Goal: Task Accomplishment & Management: Complete application form

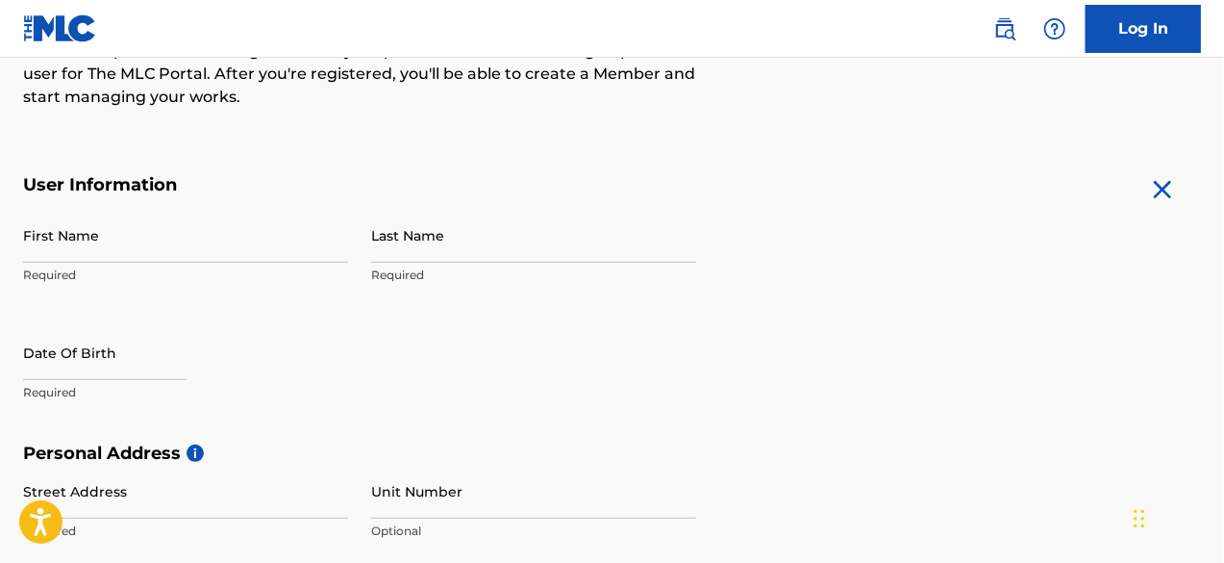
scroll to position [286, 0]
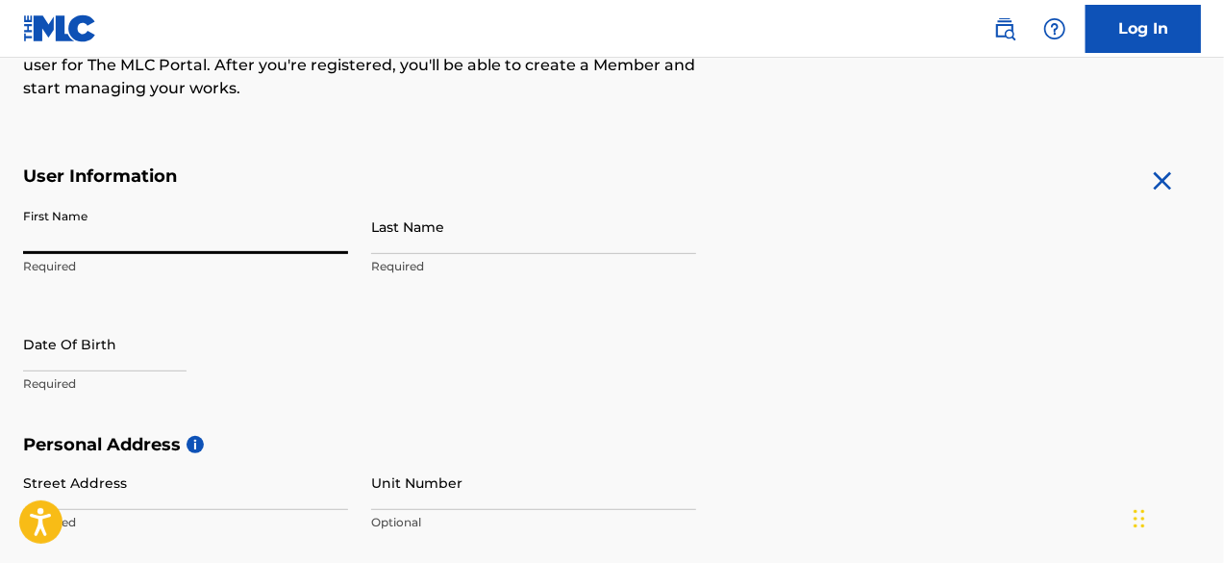
click at [94, 216] on input "First Name" at bounding box center [185, 226] width 325 height 55
click at [319, 232] on input "First Name" at bounding box center [185, 226] width 325 height 55
type input "Caleb"
click at [440, 237] on input "Last Name" at bounding box center [533, 226] width 325 height 55
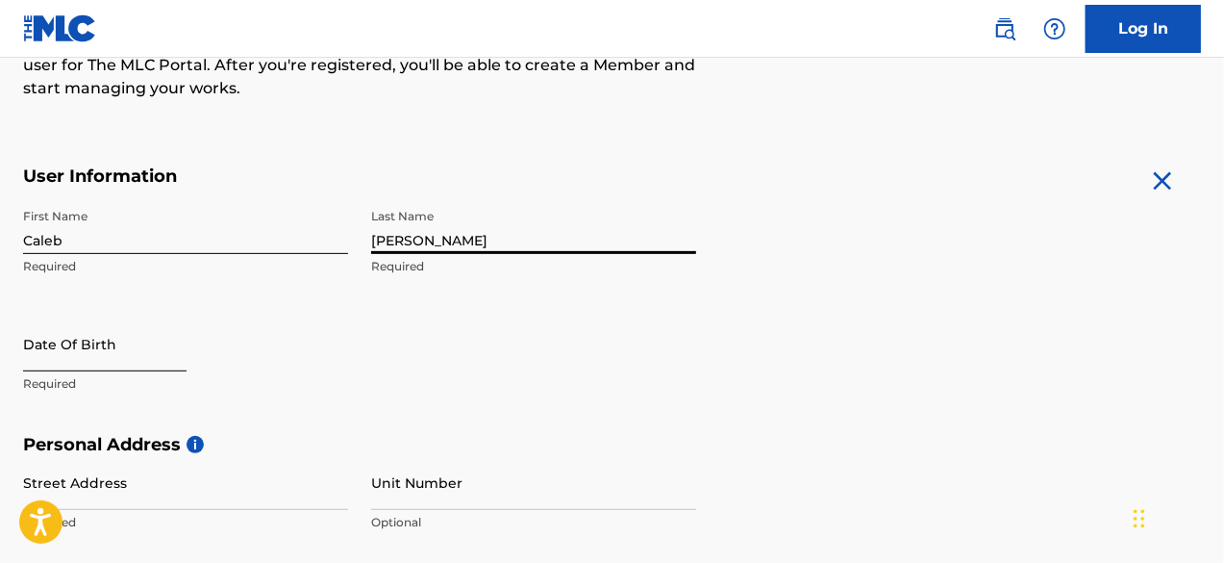
type input "[PERSON_NAME]"
click at [133, 354] on input "text" at bounding box center [104, 343] width 163 height 55
select select "8"
select select "2025"
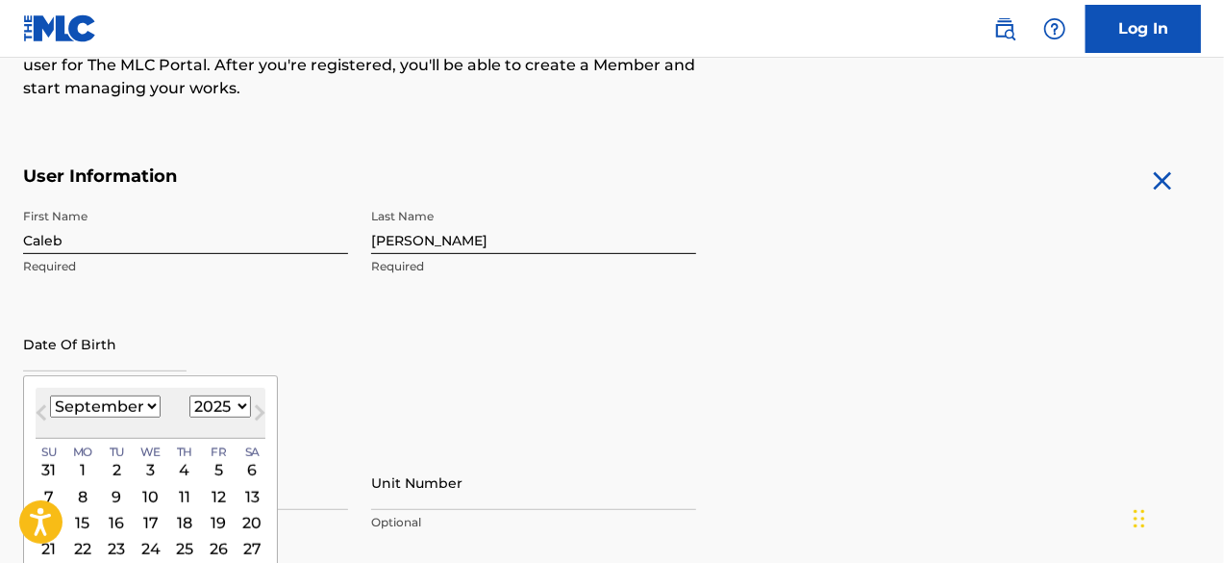
click at [143, 397] on select "January February March April May June July August September October November De…" at bounding box center [105, 406] width 111 height 22
select select "1"
click at [50, 395] on select "January February March April May June July August September October November De…" at bounding box center [105, 406] width 111 height 22
click at [230, 399] on select "1899 1900 1901 1902 1903 1904 1905 1906 1907 1908 1909 1910 1911 1912 1913 1914…" at bounding box center [220, 406] width 62 height 22
select select "2004"
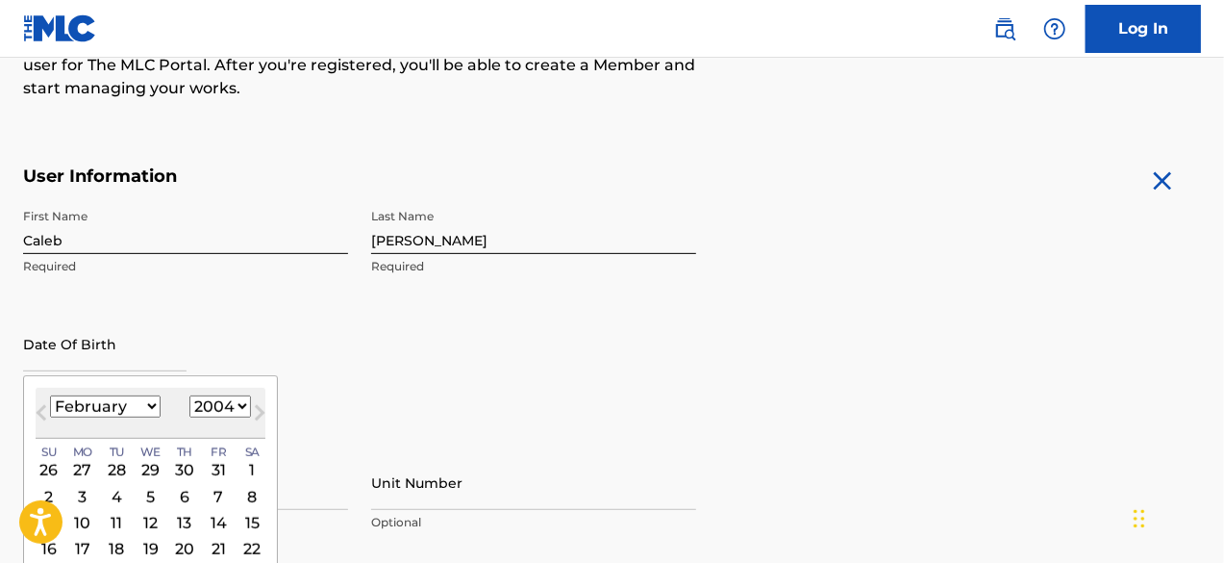
click at [189, 395] on select "1899 1900 1901 1902 1903 1904 1905 1906 1907 1908 1909 1910 1911 1912 1913 1914…" at bounding box center [220, 406] width 62 height 22
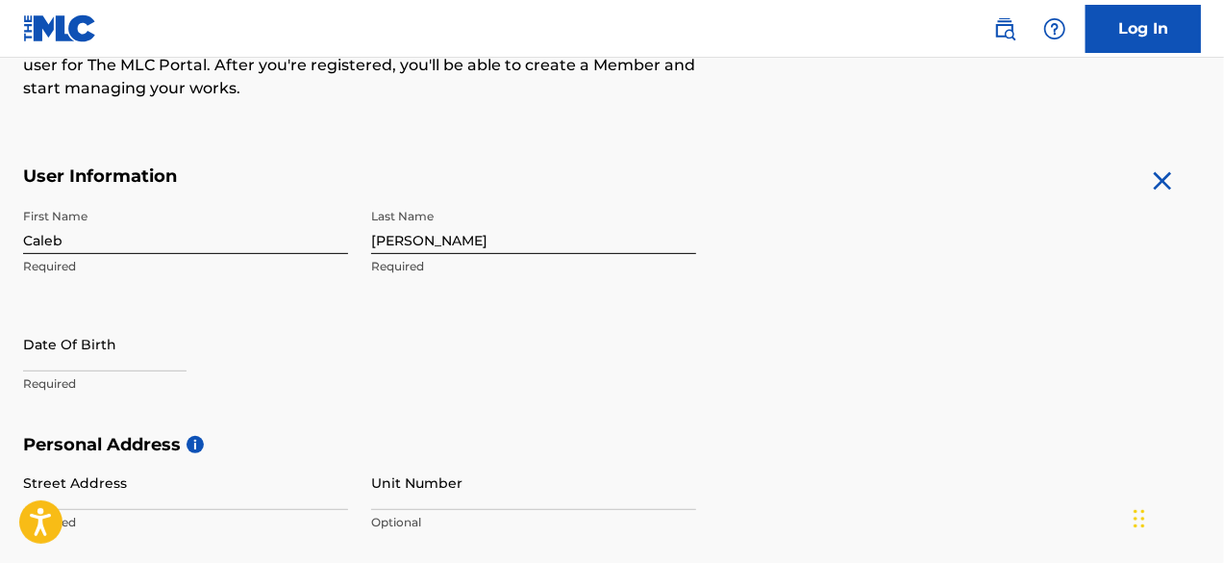
click at [397, 397] on div "First Name [PERSON_NAME] Required Last Name [PERSON_NAME] Required Date Of Birt…" at bounding box center [359, 316] width 673 height 235
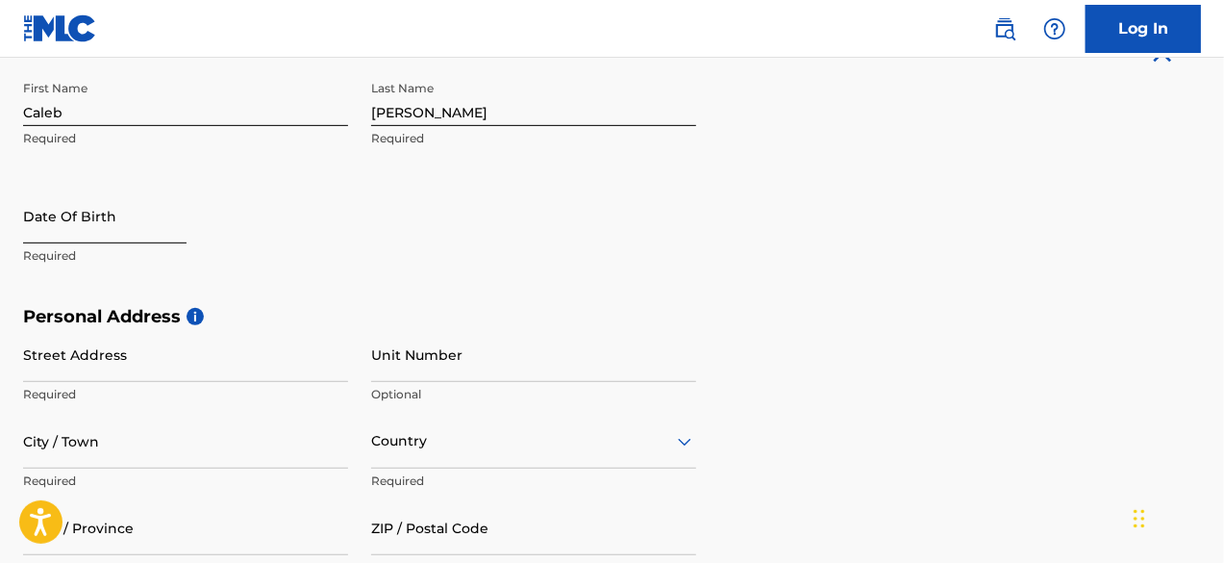
select select "8"
select select "2025"
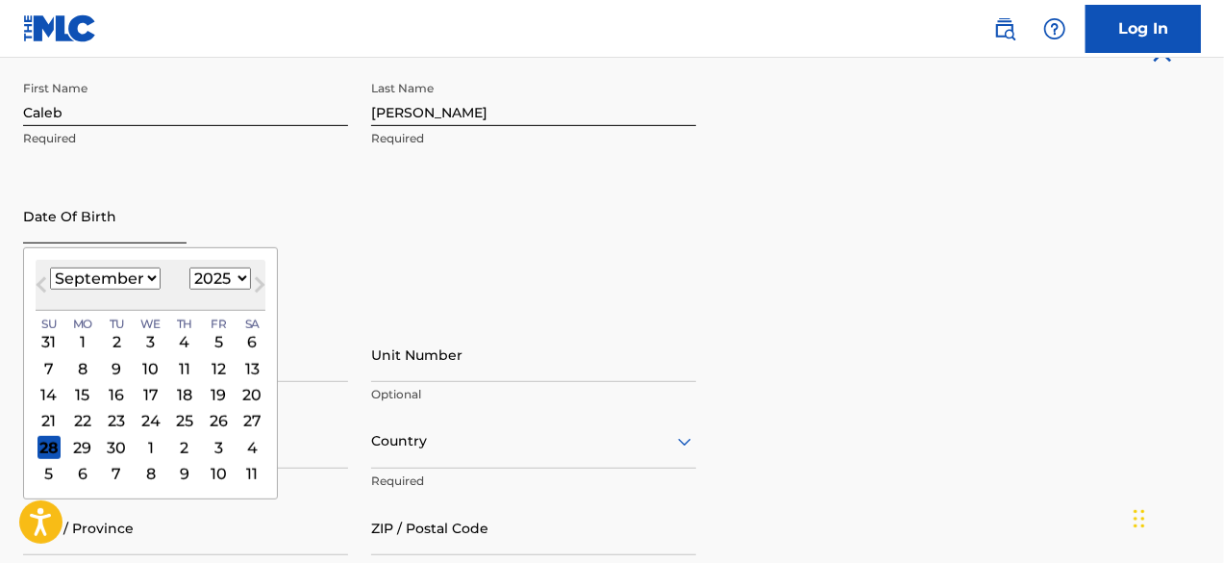
click at [119, 220] on input "text" at bounding box center [104, 215] width 163 height 55
click at [148, 276] on select "January February March April May June July August September October November De…" at bounding box center [105, 278] width 111 height 22
select select "1"
click at [50, 267] on select "January February March April May June July August September October November De…" at bounding box center [105, 278] width 111 height 22
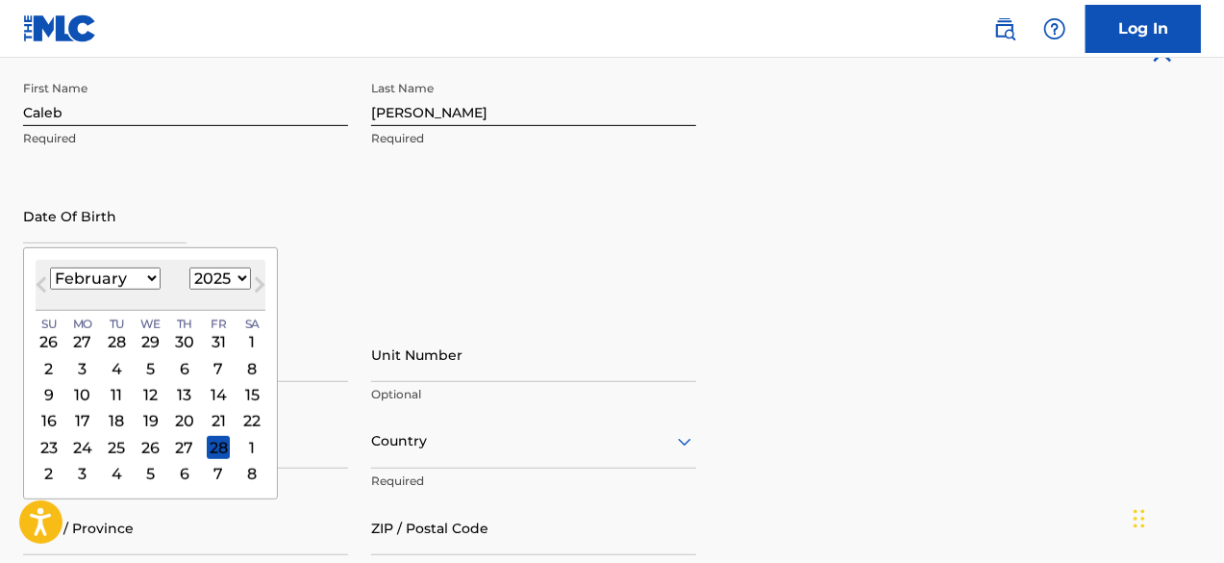
click at [222, 280] on select "1899 1900 1901 1902 1903 1904 1905 1906 1907 1908 1909 1910 1911 1912 1913 1914…" at bounding box center [220, 278] width 62 height 22
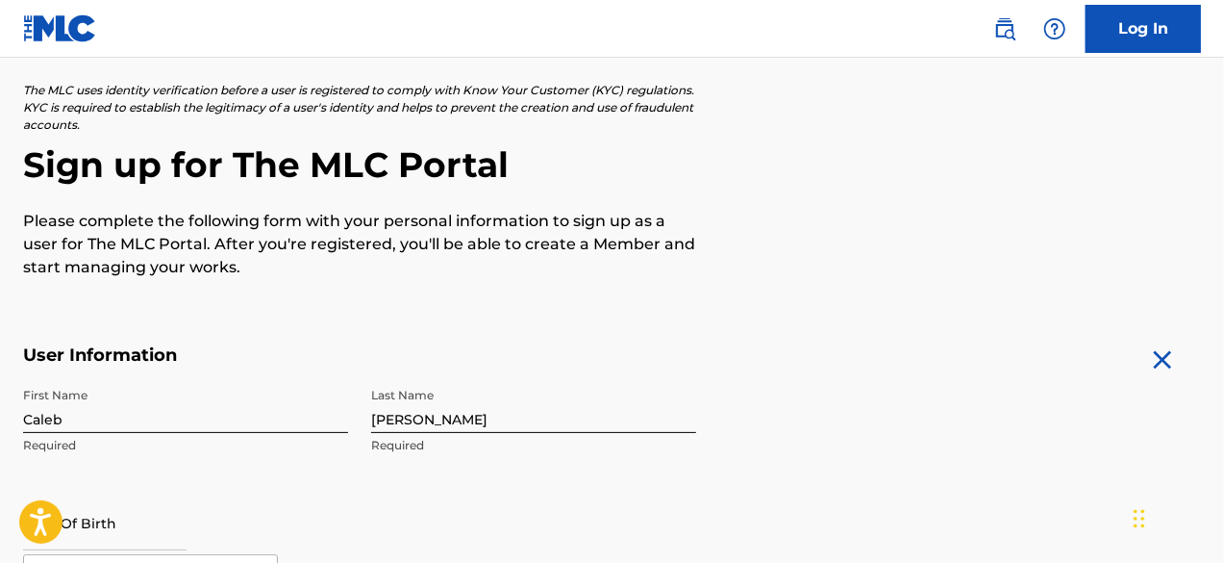
scroll to position [523, 0]
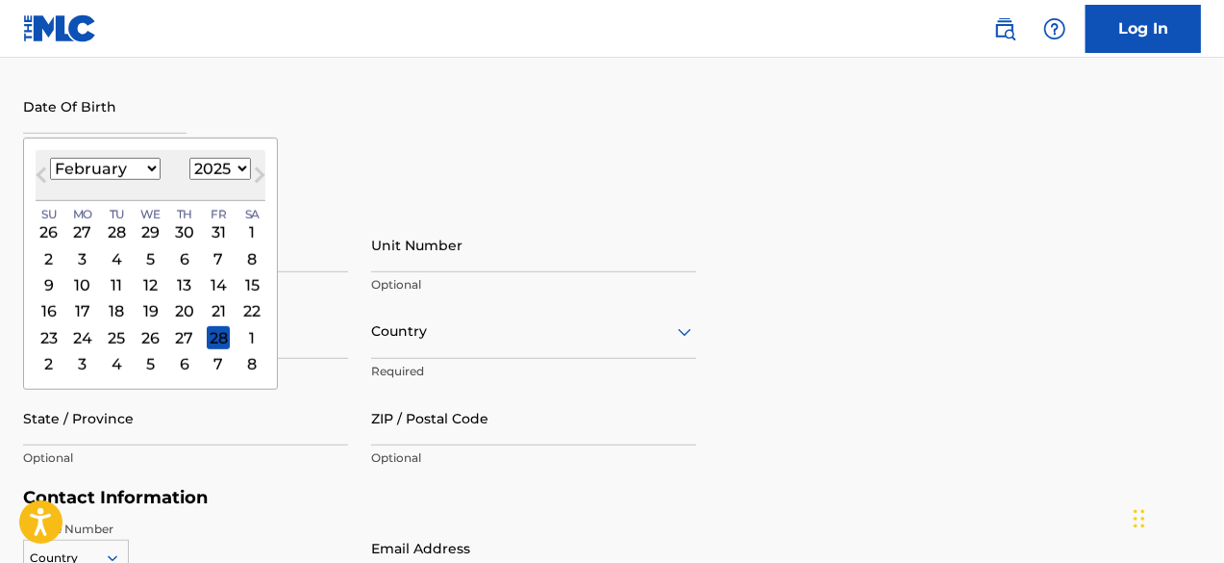
click at [237, 166] on select "1899 1900 1901 1902 1903 1904 1905 1906 1907 1908 1909 1910 1911 1912 1913 1914…" at bounding box center [220, 169] width 62 height 22
select select "2004"
click at [189, 158] on select "1899 1900 1901 1902 1903 1904 1905 1906 1907 1908 1909 1910 1911 1912 1913 1914…" at bounding box center [220, 169] width 62 height 22
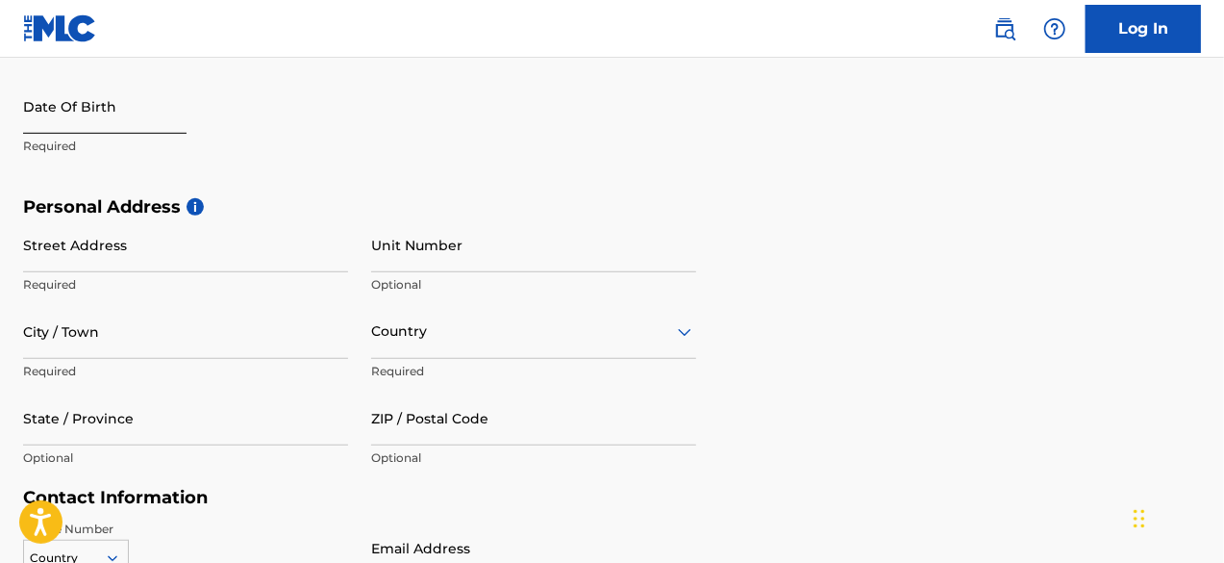
click at [111, 110] on input "text" at bounding box center [104, 106] width 163 height 55
select select "8"
select select "2025"
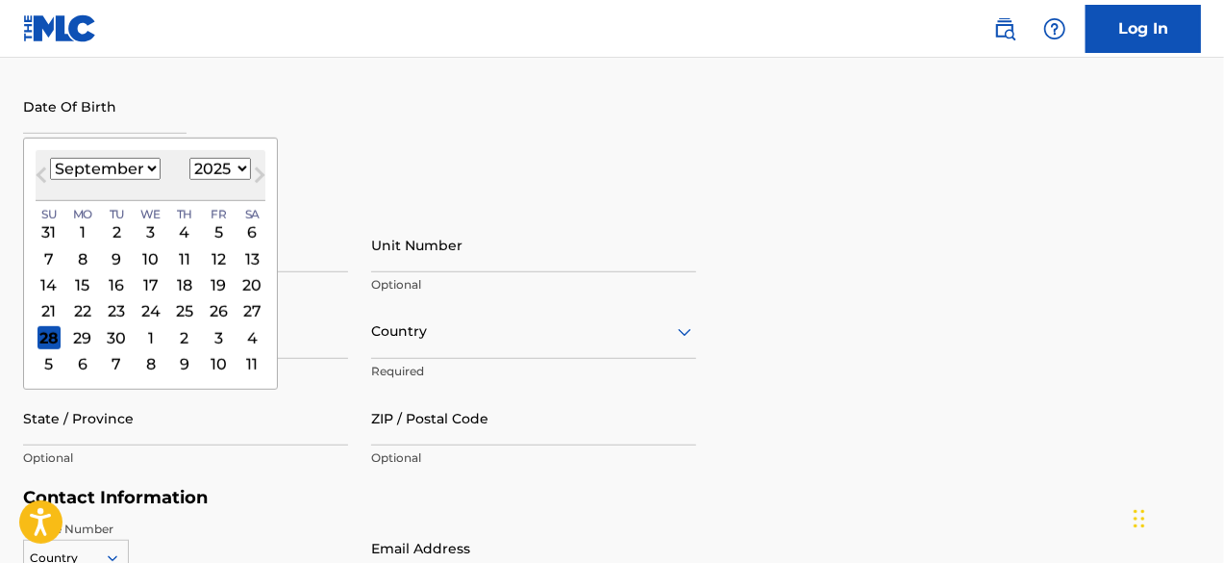
click at [146, 164] on select "January February March April May June July August September October November De…" at bounding box center [105, 169] width 111 height 22
select select "1"
click at [50, 158] on select "January February March April May June July August September October November De…" at bounding box center [105, 169] width 111 height 22
click at [225, 170] on select "1899 1900 1901 1902 1903 1904 1905 1906 1907 1908 1909 1910 1911 1912 1913 1914…" at bounding box center [220, 169] width 62 height 22
select select "2004"
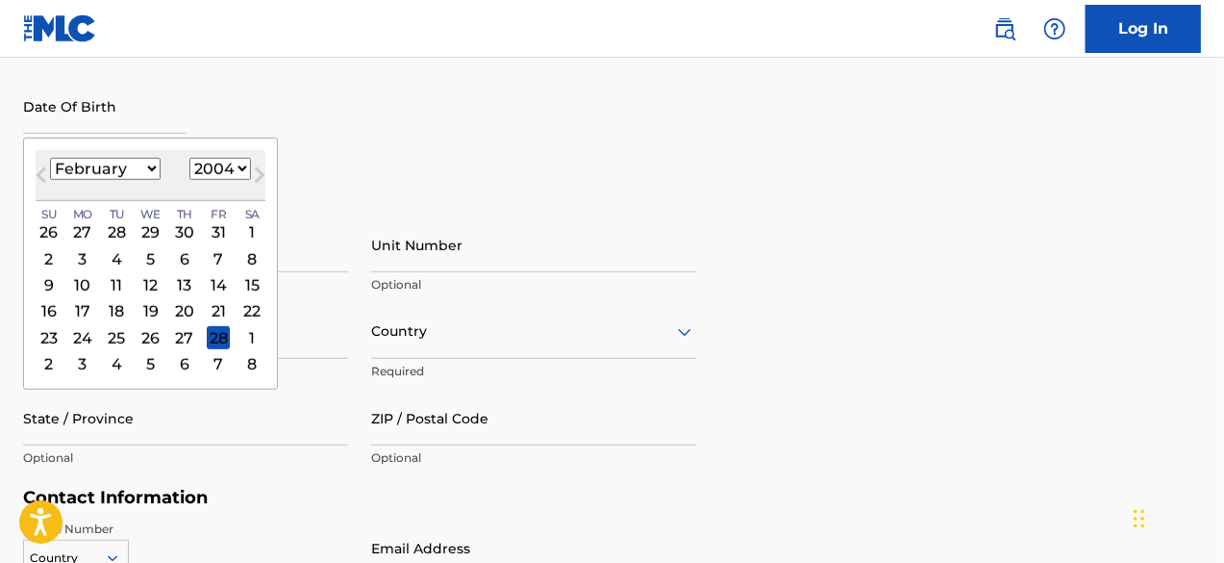
click at [189, 158] on select "1899 1900 1901 1902 1903 1904 1905 1906 1907 1908 1909 1910 1911 1912 1913 1914…" at bounding box center [220, 169] width 62 height 22
click at [154, 230] on div "4" at bounding box center [150, 231] width 23 height 23
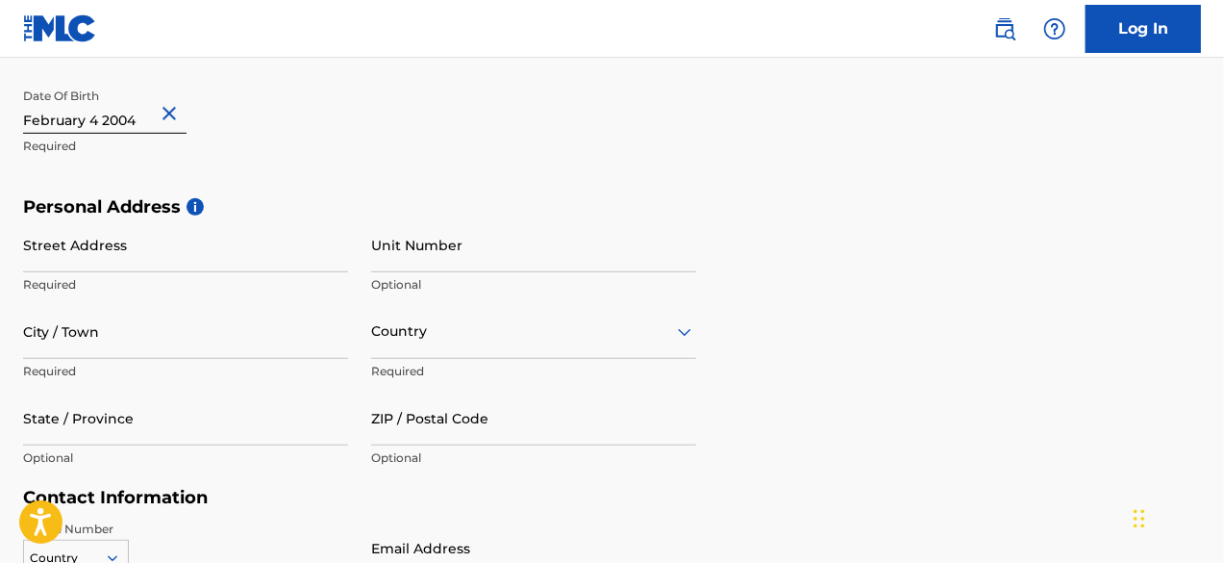
click at [312, 150] on p "Required" at bounding box center [185, 146] width 325 height 17
click at [185, 260] on input "Street Address" at bounding box center [185, 244] width 325 height 55
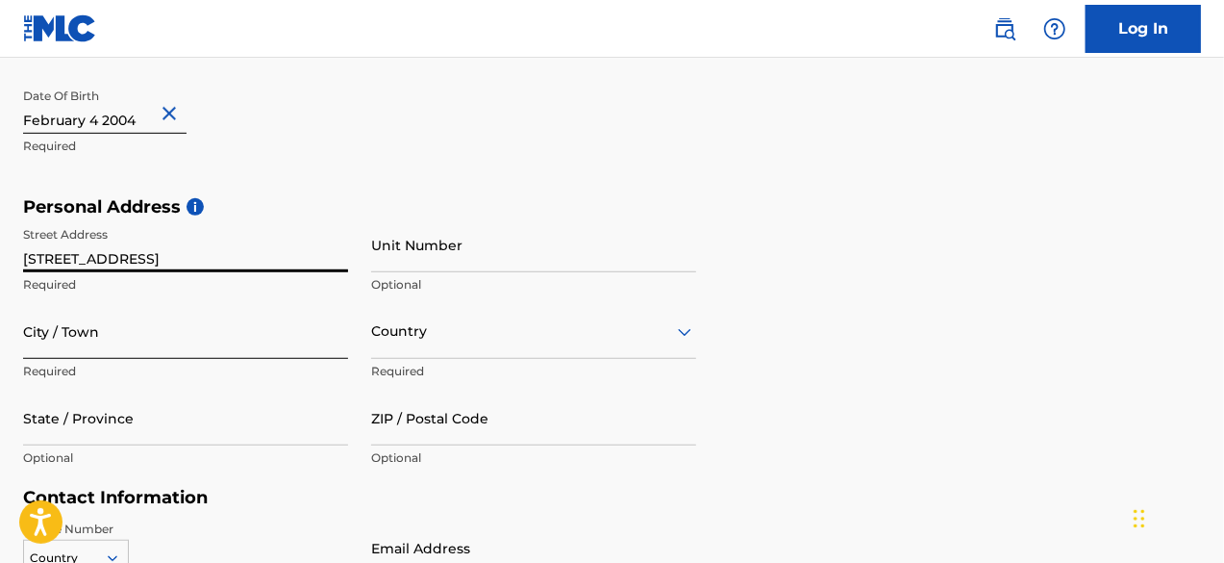
type input "[STREET_ADDRESS]"
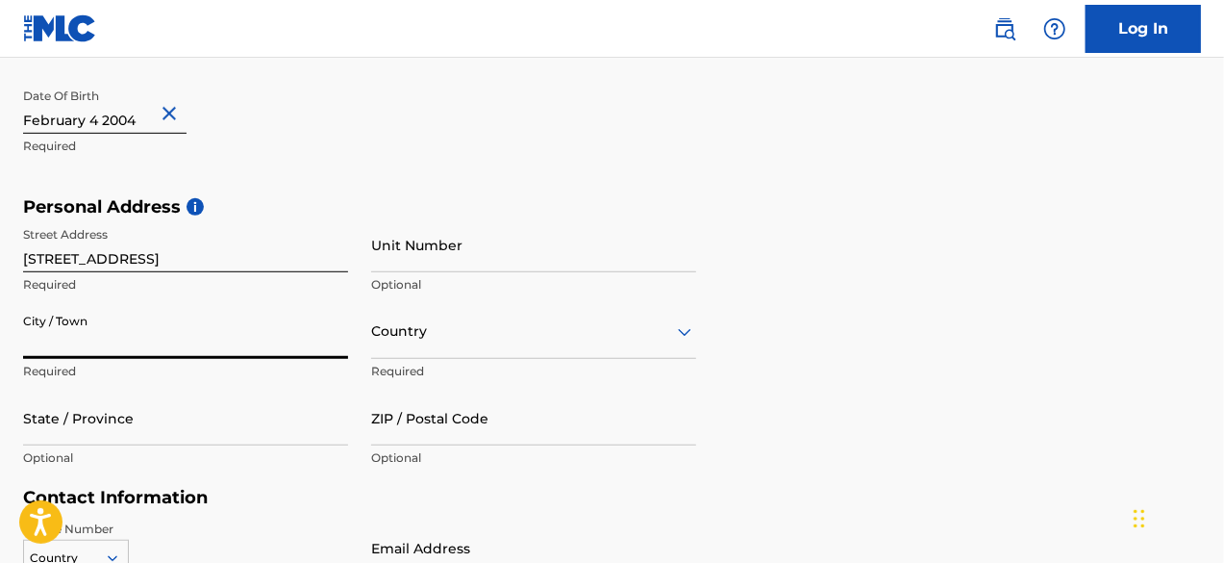
click at [247, 341] on input "City / Town" at bounding box center [185, 331] width 325 height 55
type input "Little Rock"
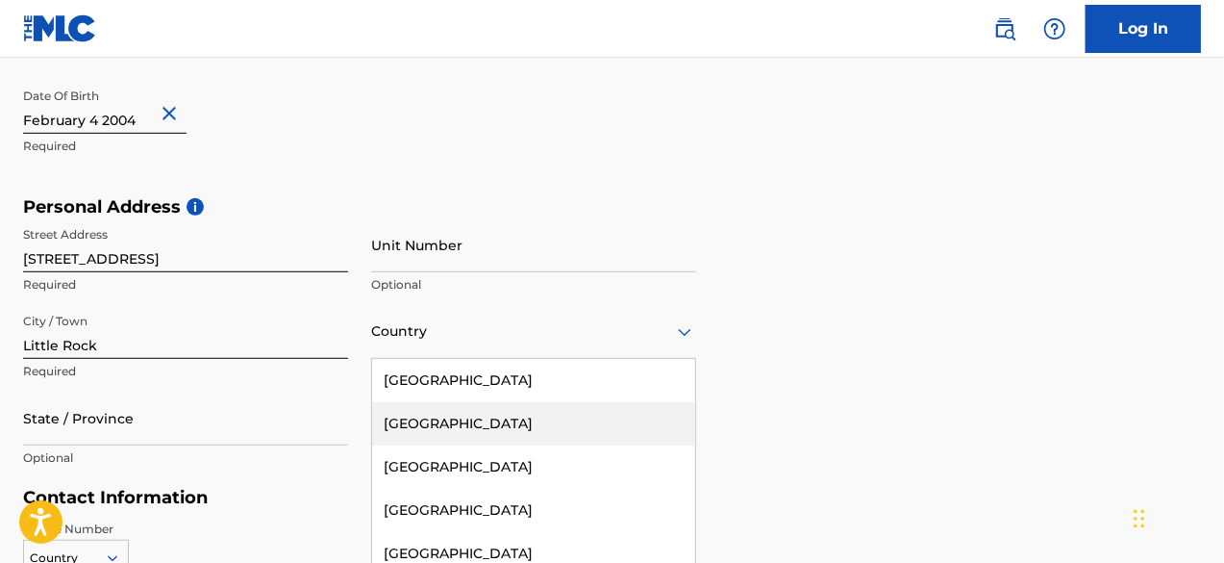
scroll to position [608, 0]
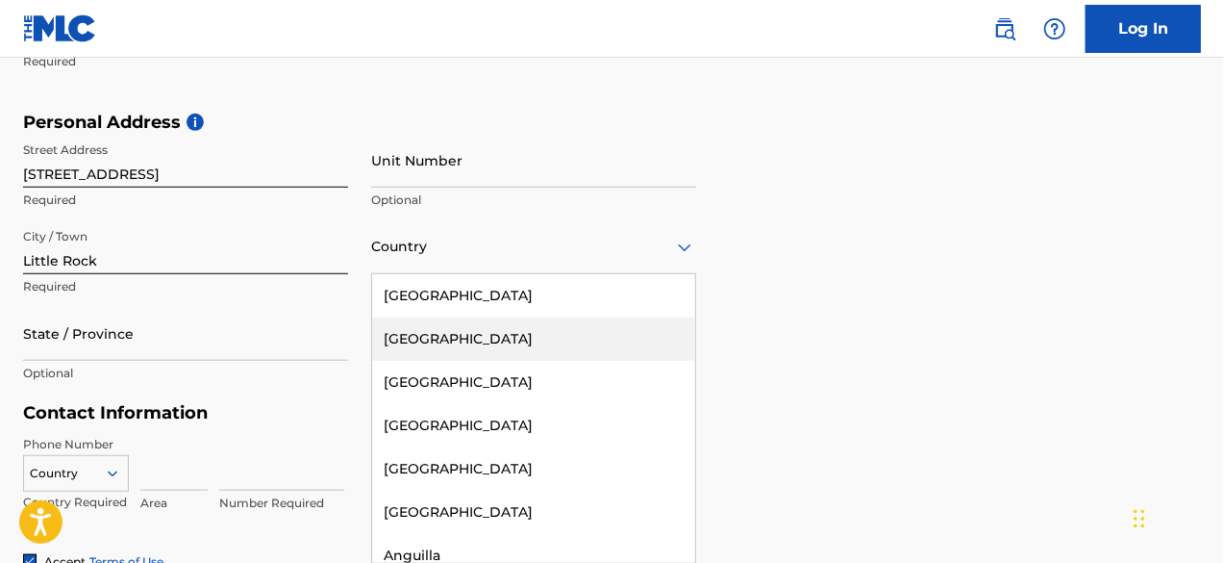
click at [381, 274] on div "223 results available. Use Up and Down to choose options, press Enter to select…" at bounding box center [533, 246] width 325 height 55
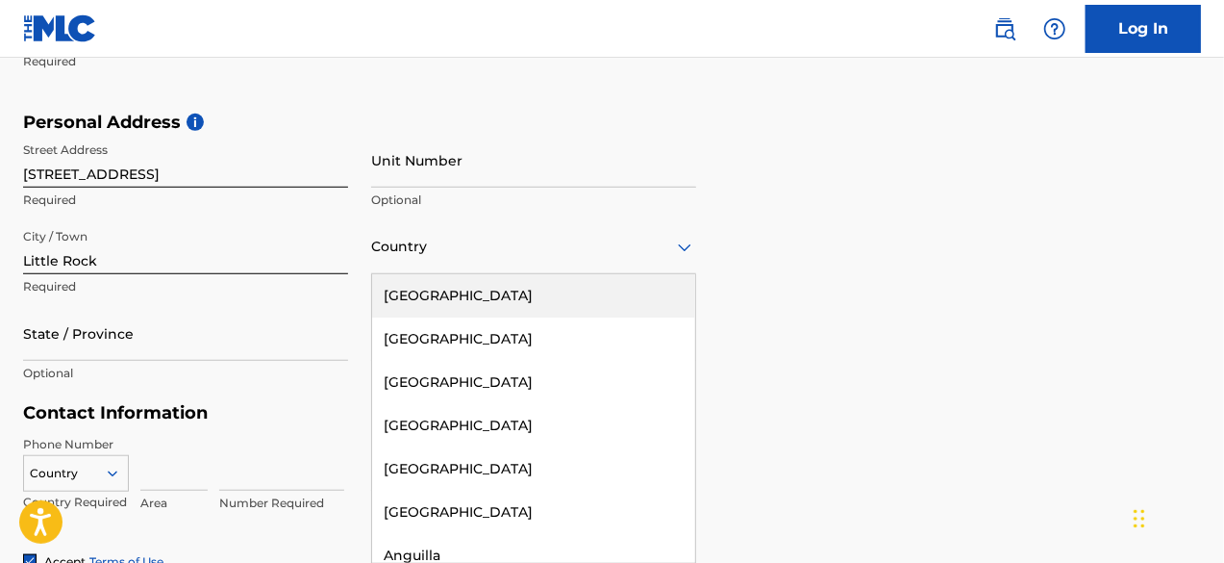
click at [467, 299] on div "[GEOGRAPHIC_DATA]" at bounding box center [533, 295] width 323 height 43
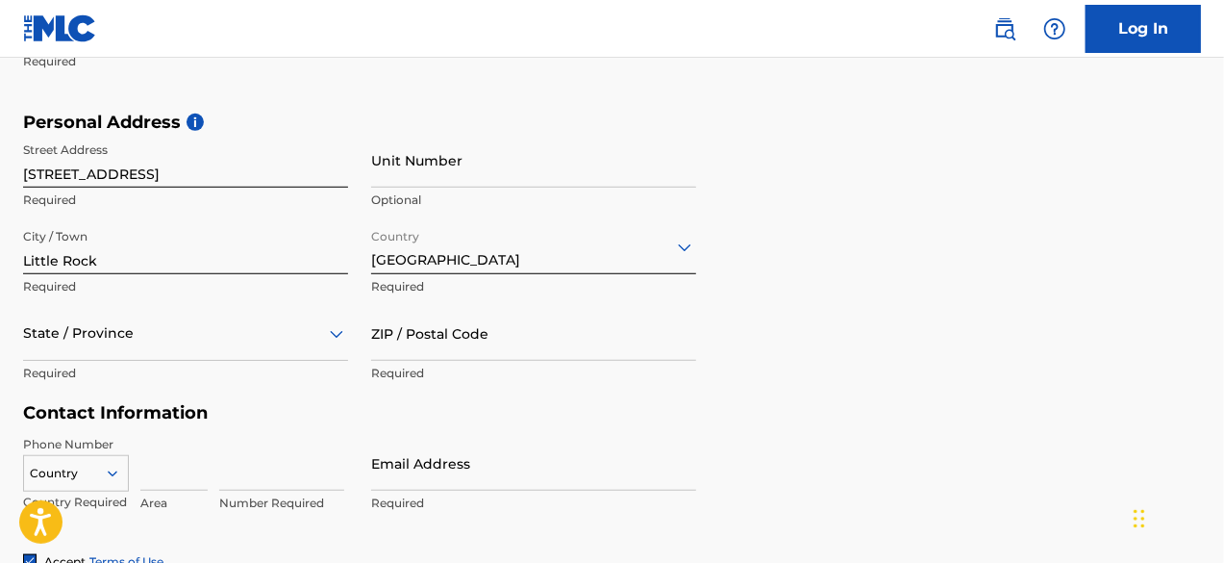
scroll to position [694, 0]
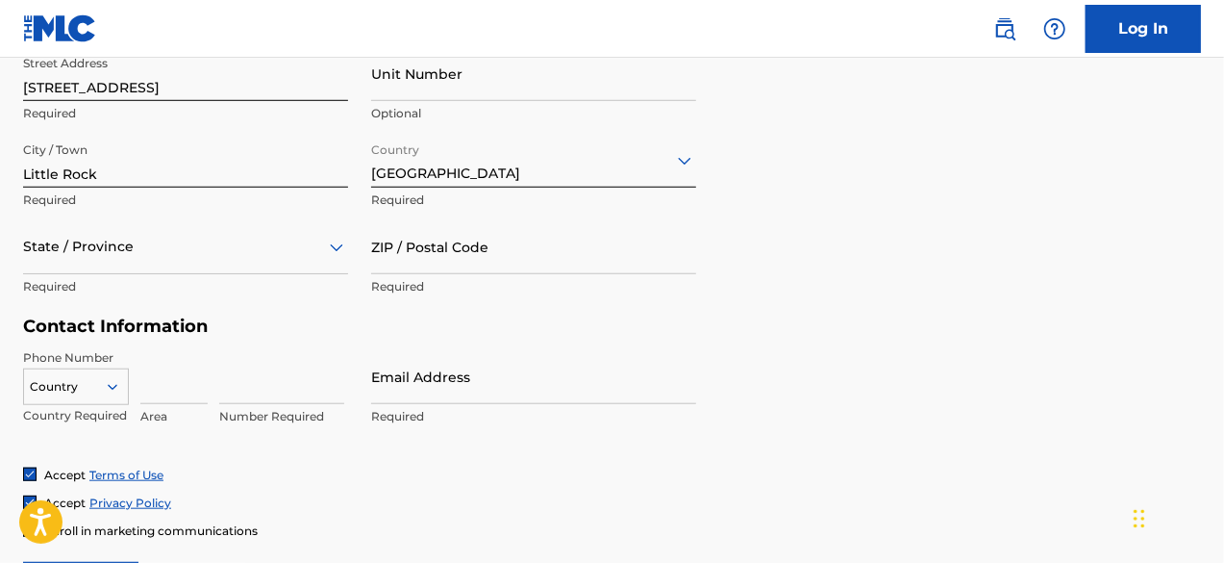
click at [213, 274] on div "State / Province" at bounding box center [185, 246] width 325 height 55
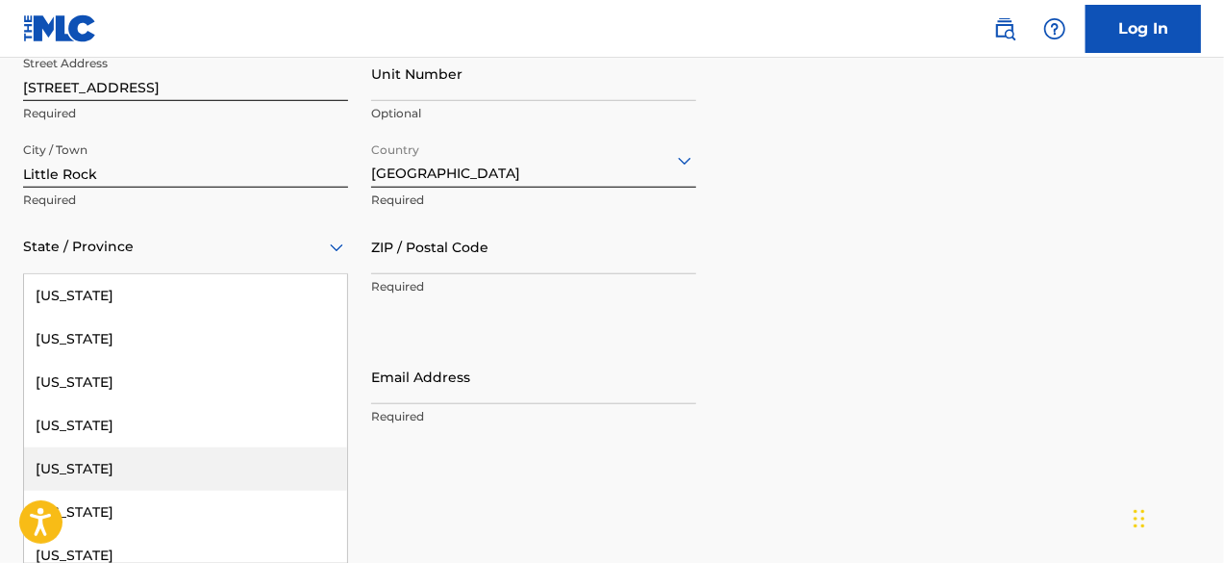
click at [199, 459] on div "[US_STATE]" at bounding box center [185, 468] width 323 height 43
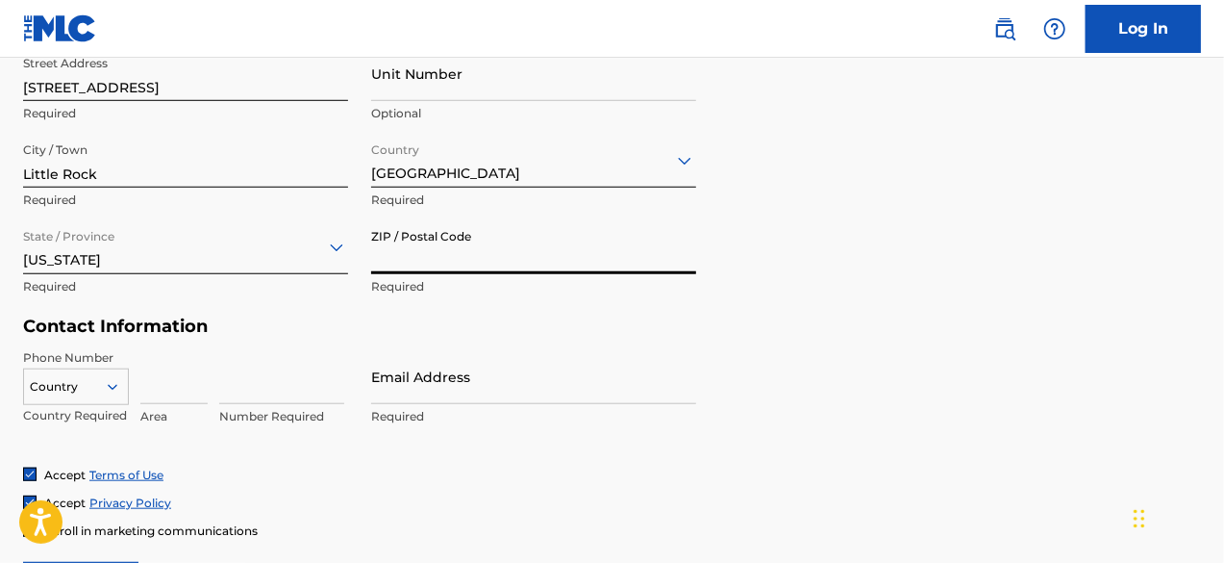
click at [457, 263] on input "ZIP / Postal Code" at bounding box center [533, 246] width 325 height 55
type input "72211"
click at [295, 332] on h5 "Contact Information" at bounding box center [359, 326] width 673 height 22
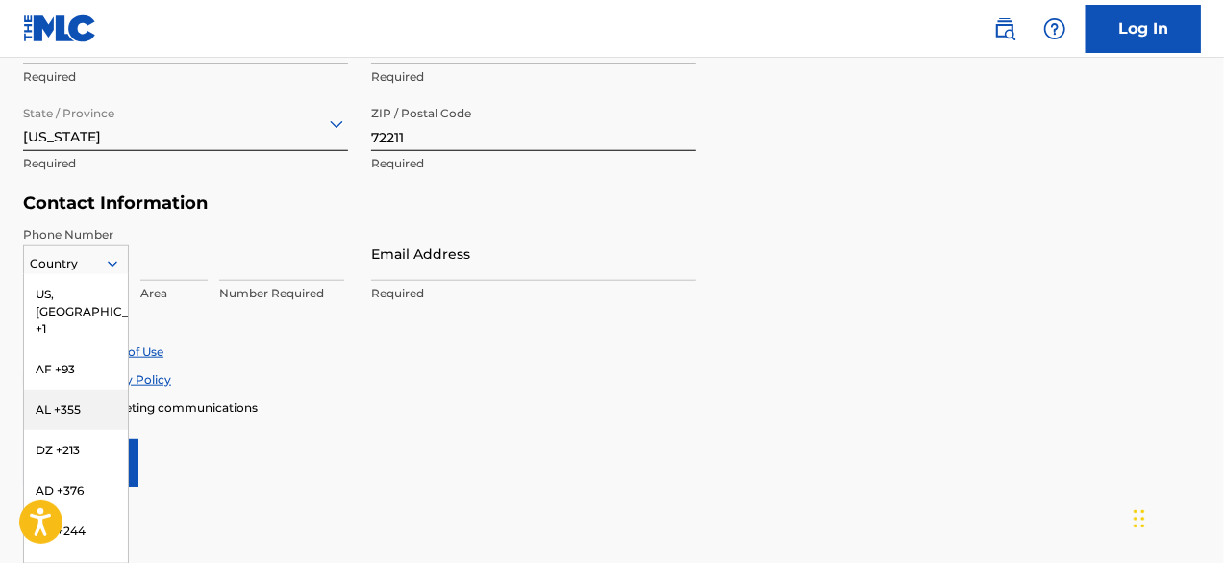
click at [106, 274] on div "216 results available. Use Up and Down to choose options, press Enter to select…" at bounding box center [76, 259] width 106 height 29
click at [237, 351] on div "Accept Terms of Use" at bounding box center [612, 351] width 1178 height 16
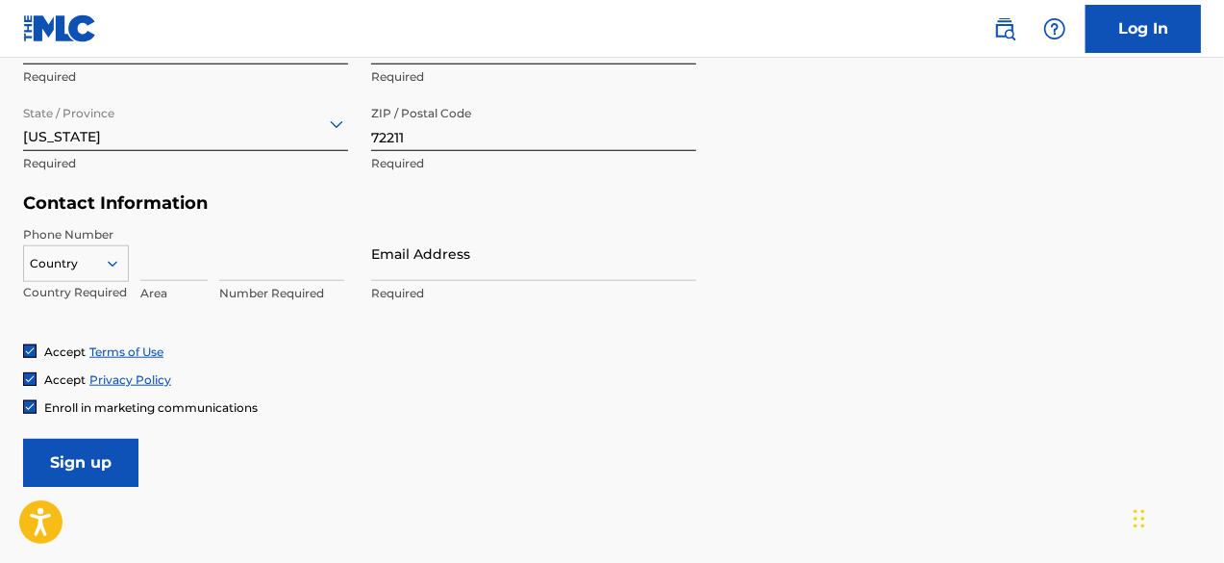
click at [102, 267] on div at bounding box center [76, 263] width 104 height 21
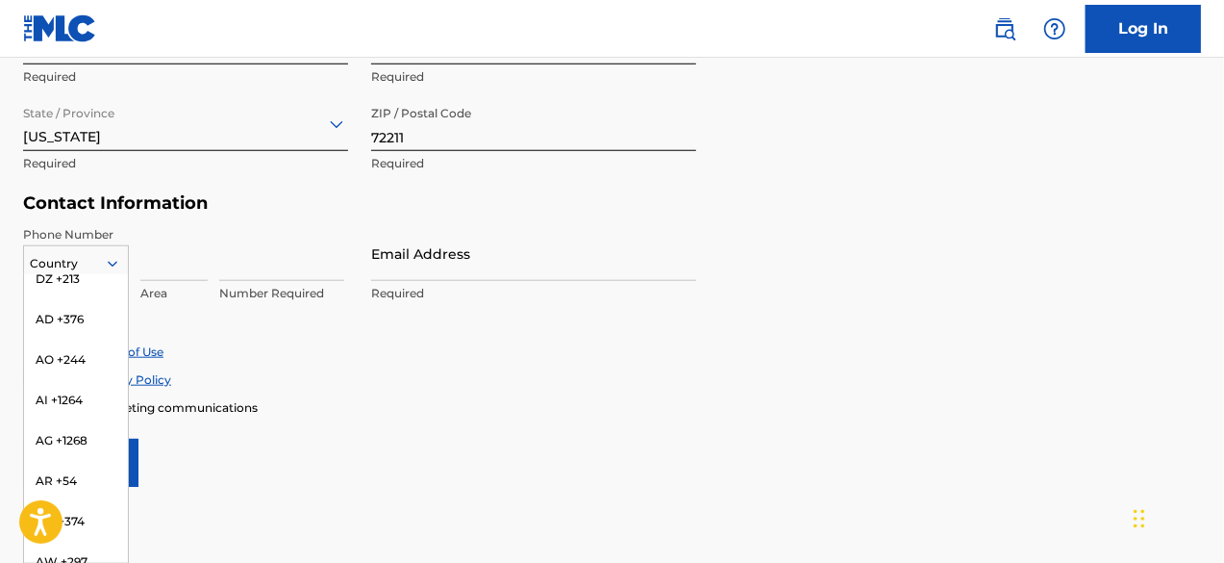
scroll to position [0, 0]
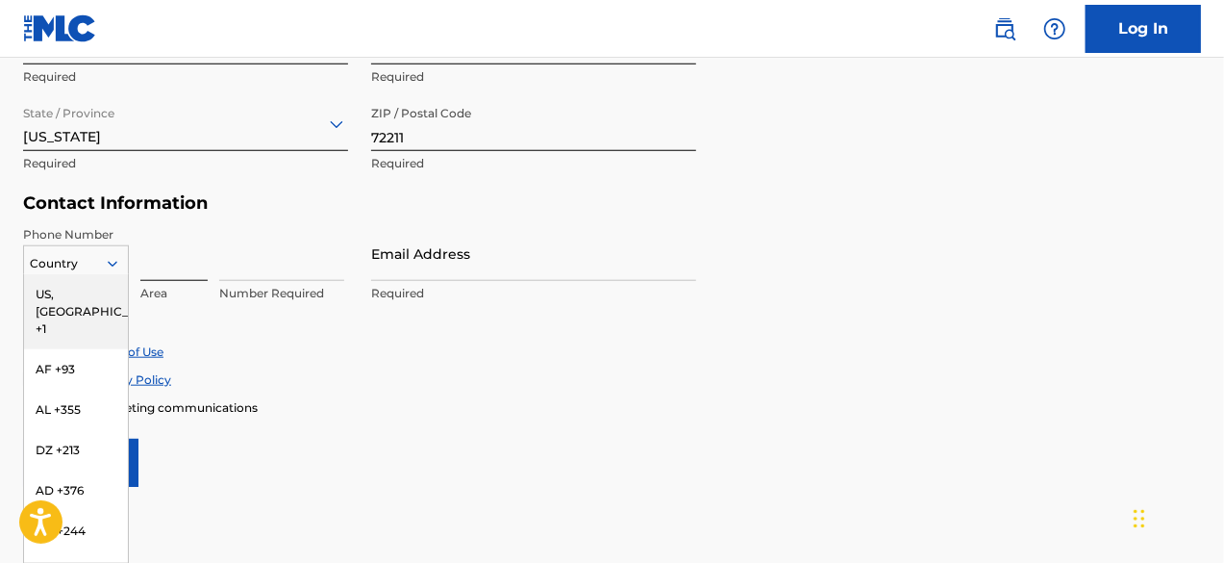
click at [179, 268] on input at bounding box center [173, 253] width 67 height 55
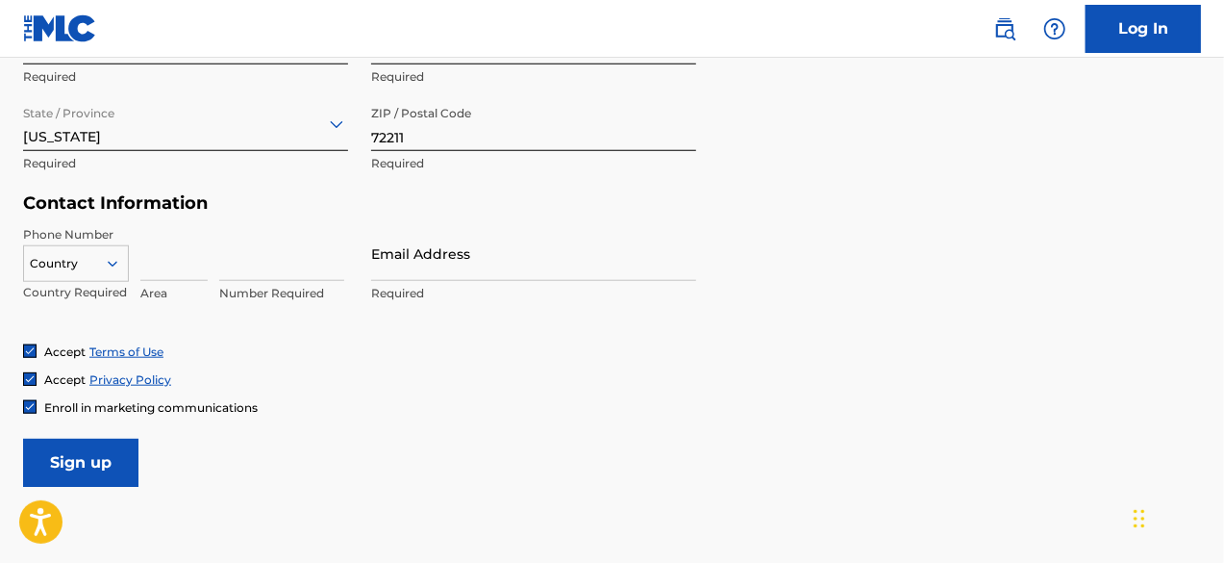
click at [91, 264] on div at bounding box center [76, 263] width 104 height 21
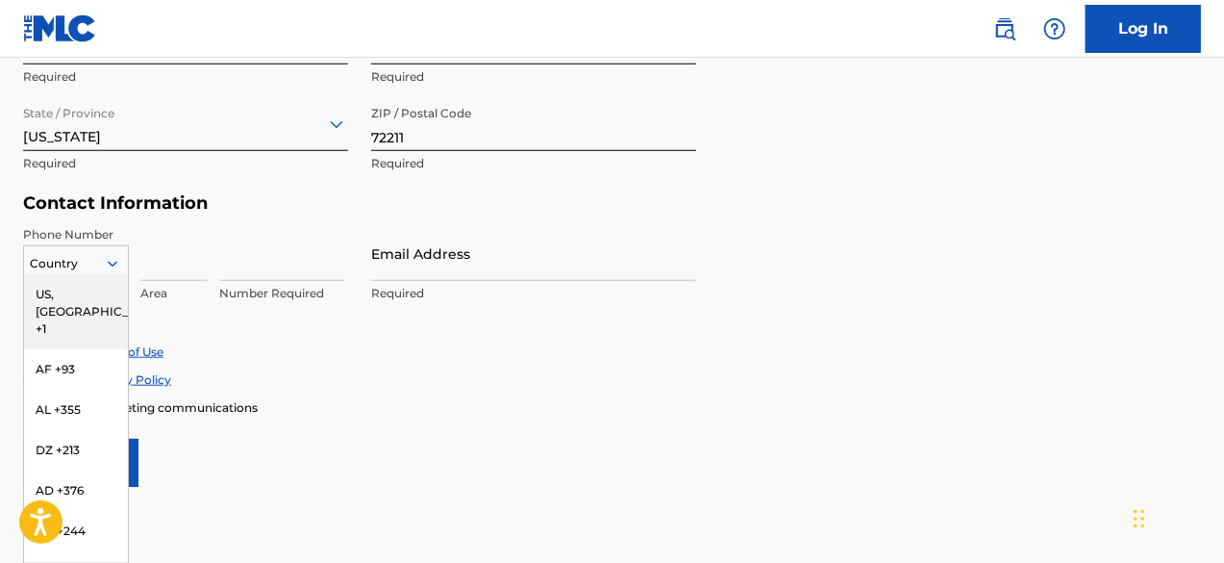
click at [84, 291] on div "US, [GEOGRAPHIC_DATA] +1" at bounding box center [76, 311] width 104 height 75
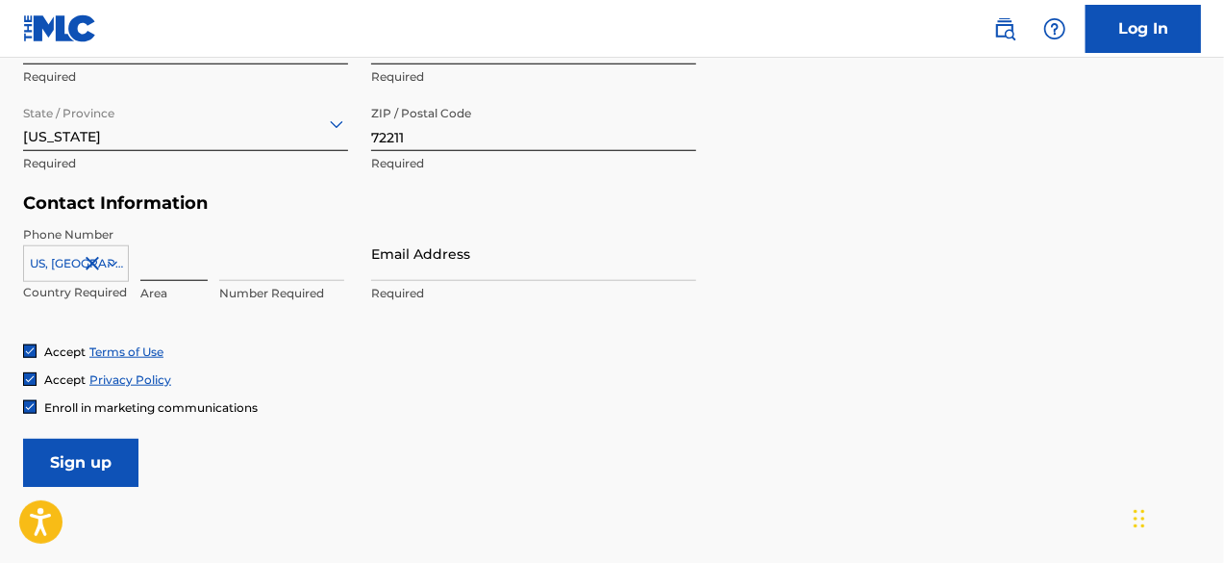
click at [184, 266] on input at bounding box center [173, 253] width 67 height 55
type input "501"
click at [269, 280] on input at bounding box center [281, 253] width 125 height 55
type input "3980355"
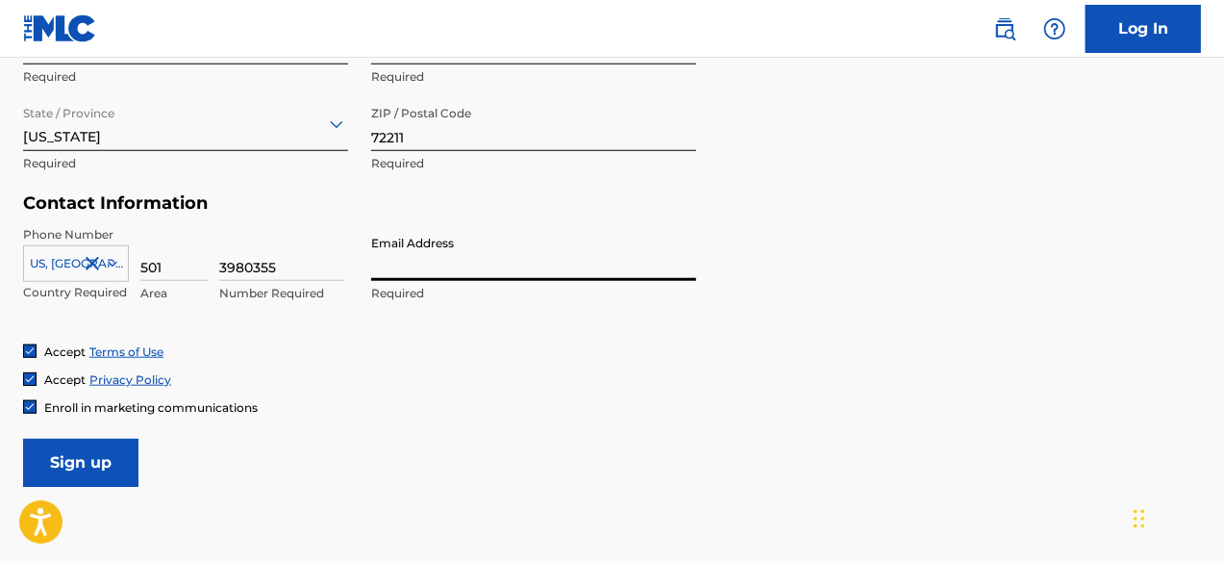
click at [401, 262] on input "Email Address" at bounding box center [533, 253] width 325 height 55
type input "[EMAIL_ADDRESS][DOMAIN_NAME]"
click at [413, 361] on div "Accept Terms of Use Accept Privacy Policy Enroll in marketing communications" at bounding box center [612, 379] width 1178 height 72
click at [29, 404] on img at bounding box center [30, 407] width 12 height 12
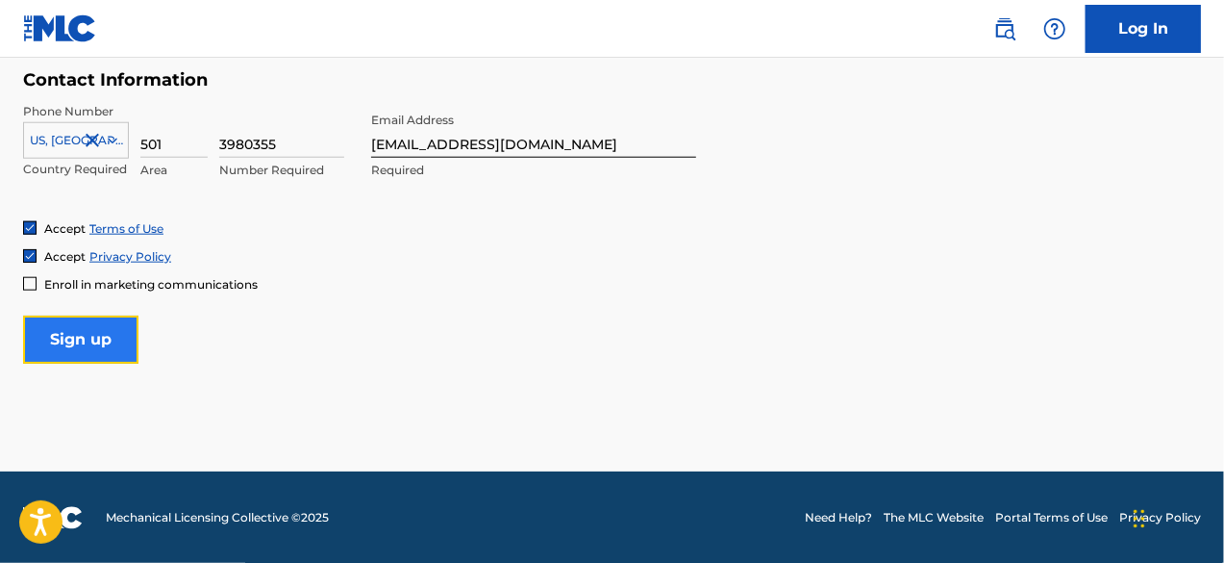
click at [67, 349] on input "Sign up" at bounding box center [80, 339] width 115 height 48
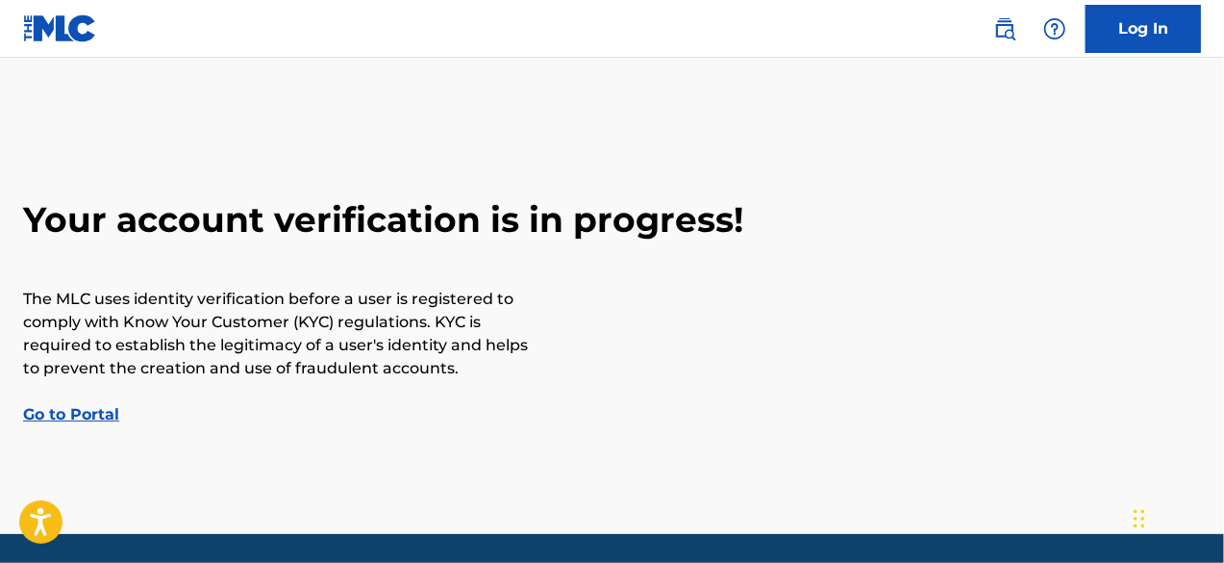
click at [849, 352] on div "Your account verification is in progress! The MLC uses identity verification be…" at bounding box center [612, 312] width 1224 height 228
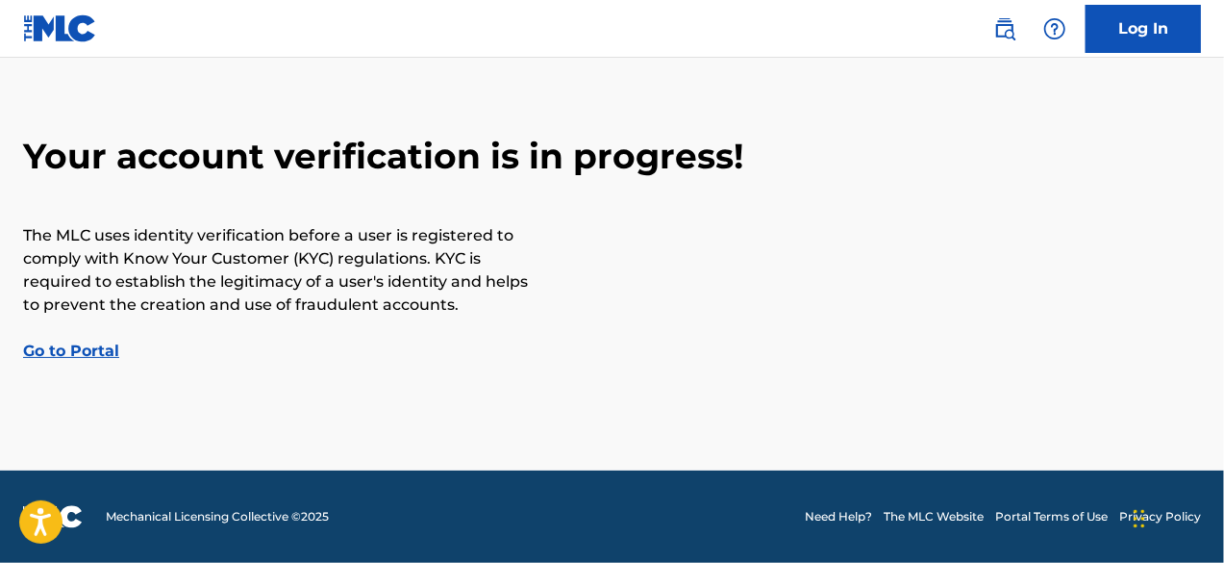
click at [63, 355] on link "Go to Portal" at bounding box center [71, 350] width 96 height 18
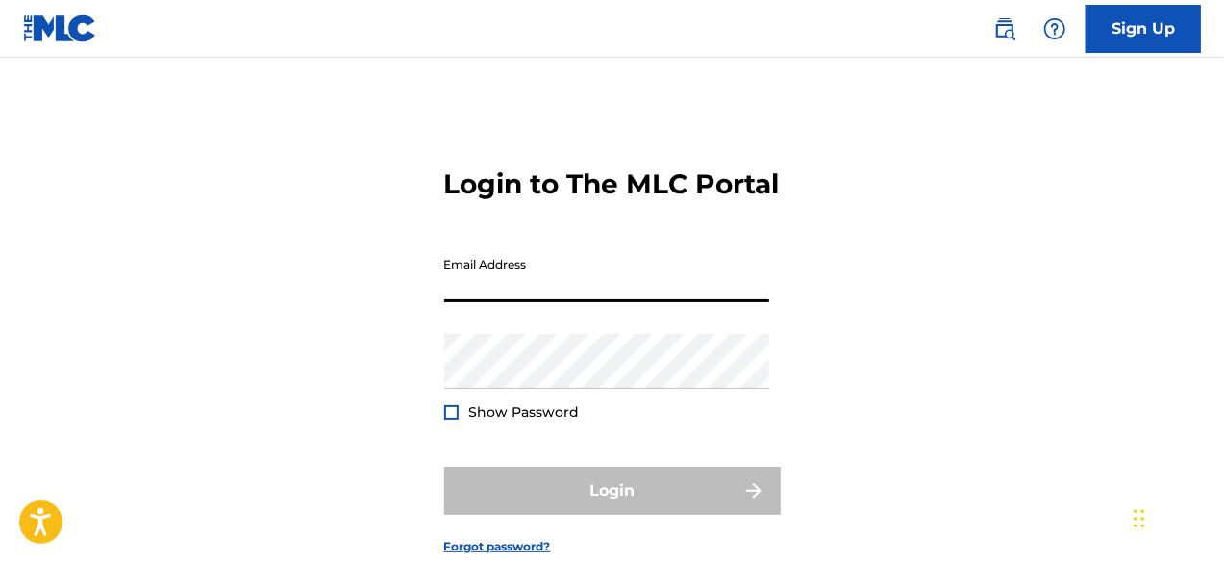
click at [583, 301] on input "Email Address" at bounding box center [606, 274] width 325 height 55
type input "[EMAIL_ADDRESS][DOMAIN_NAME]"
click at [857, 146] on div "Login to The MLC Portal Email Address [EMAIL_ADDRESS][DOMAIN_NAME] Password Sho…" at bounding box center [612, 346] width 1224 height 480
